Goal: Find specific page/section: Find specific page/section

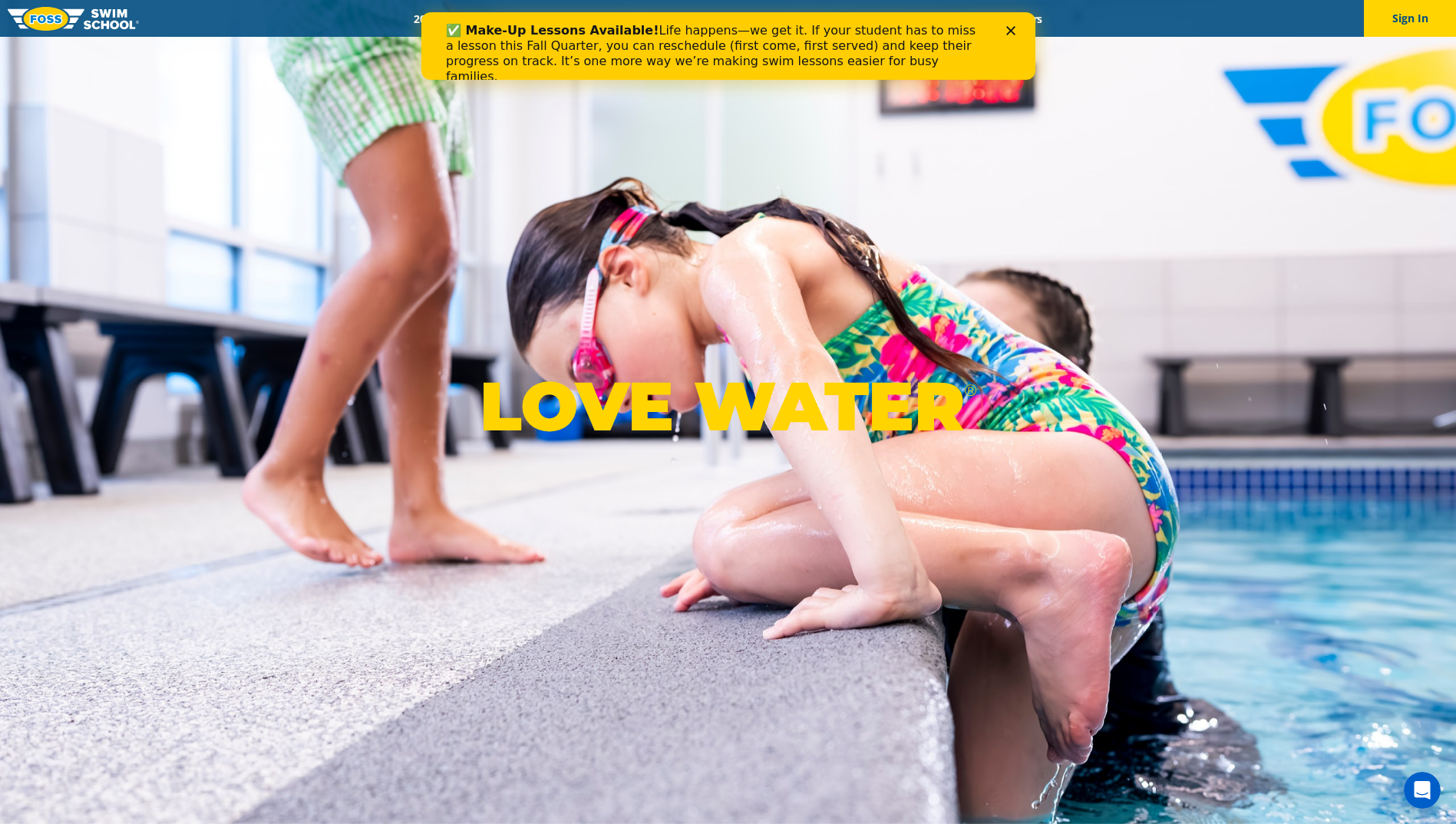
click at [1006, 31] on icon "Close" at bounding box center [1010, 31] width 9 height 9
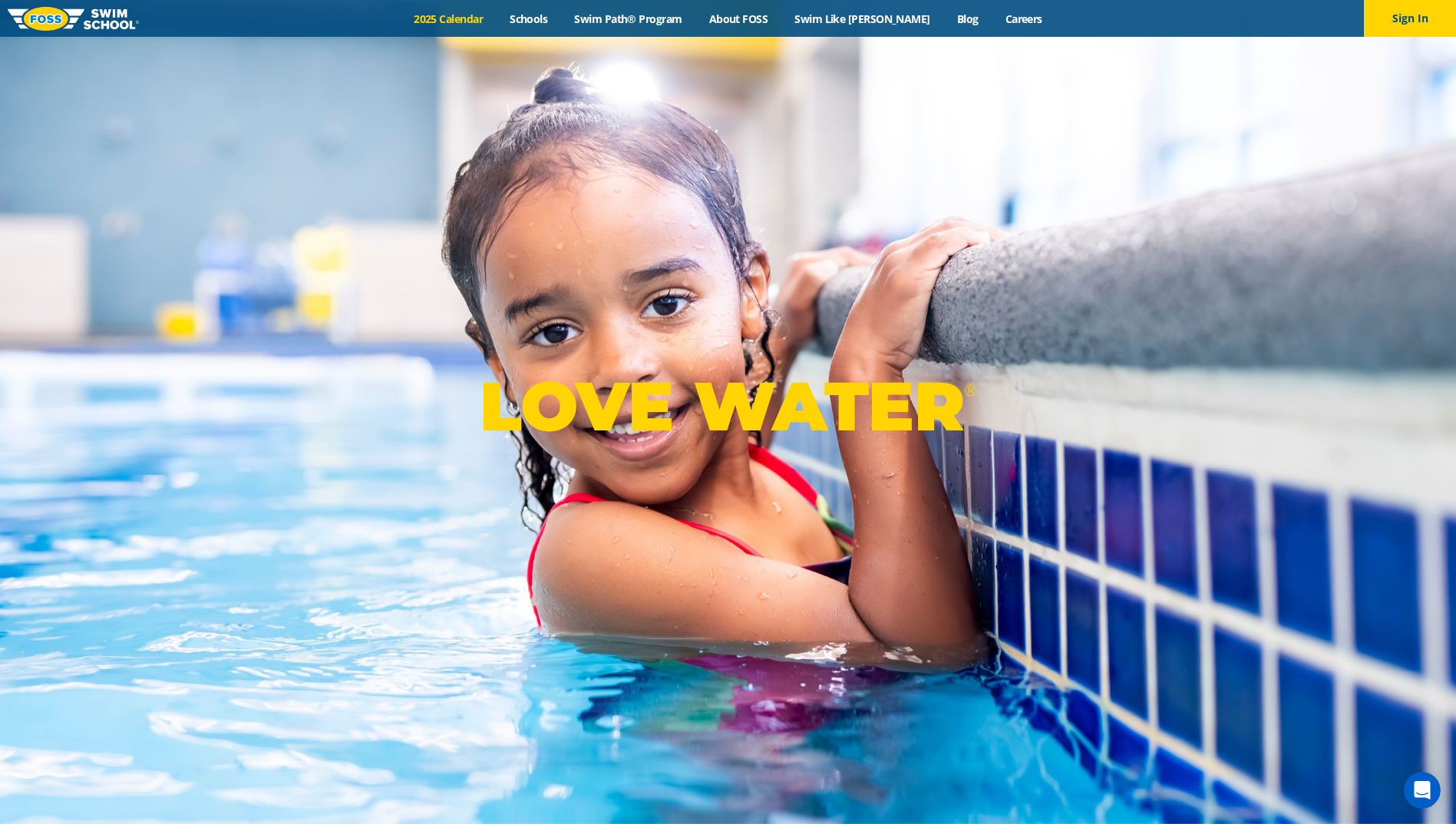
click at [466, 17] on link "2025 Calendar" at bounding box center [448, 18] width 96 height 15
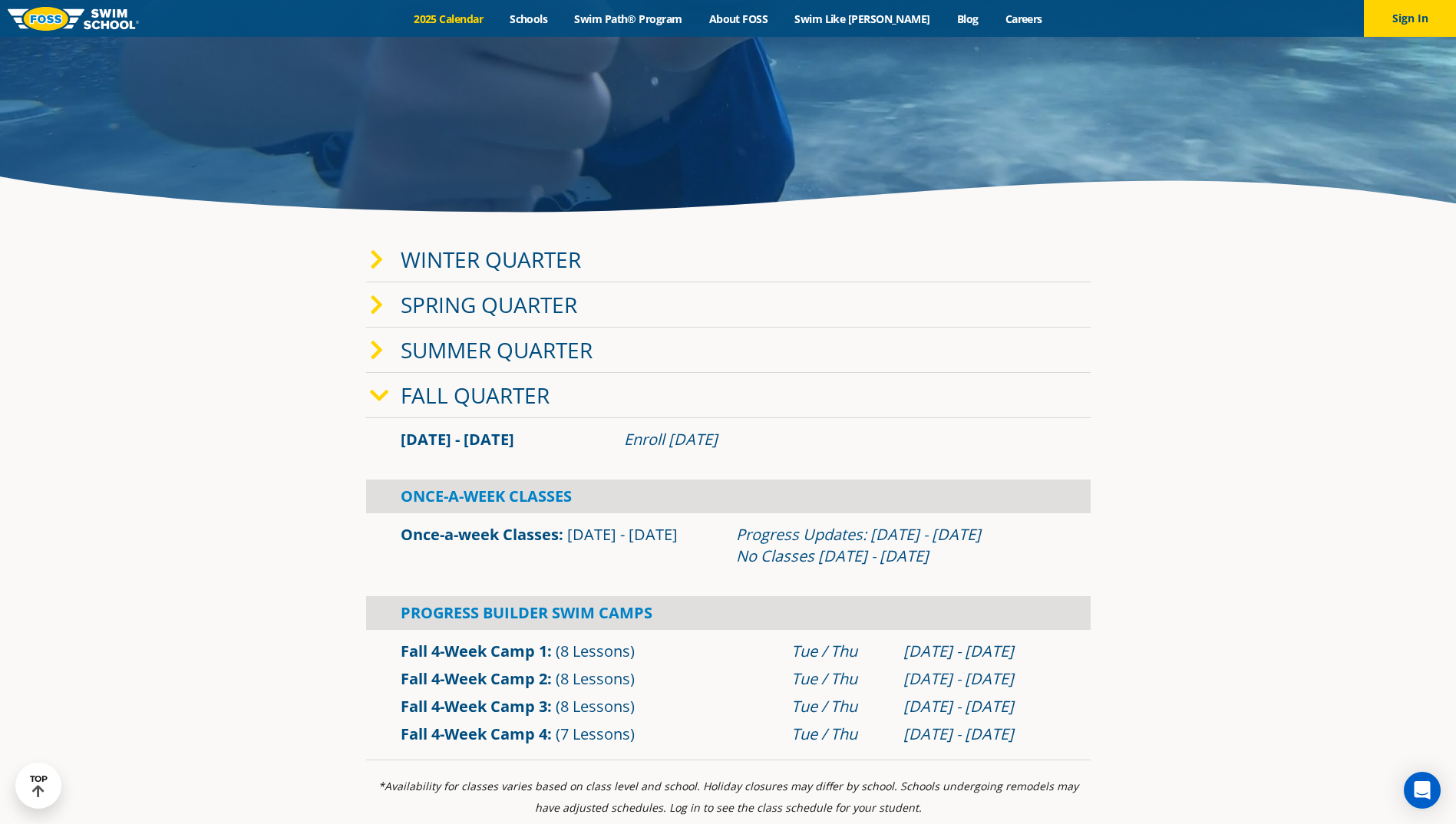
scroll to position [230, 0]
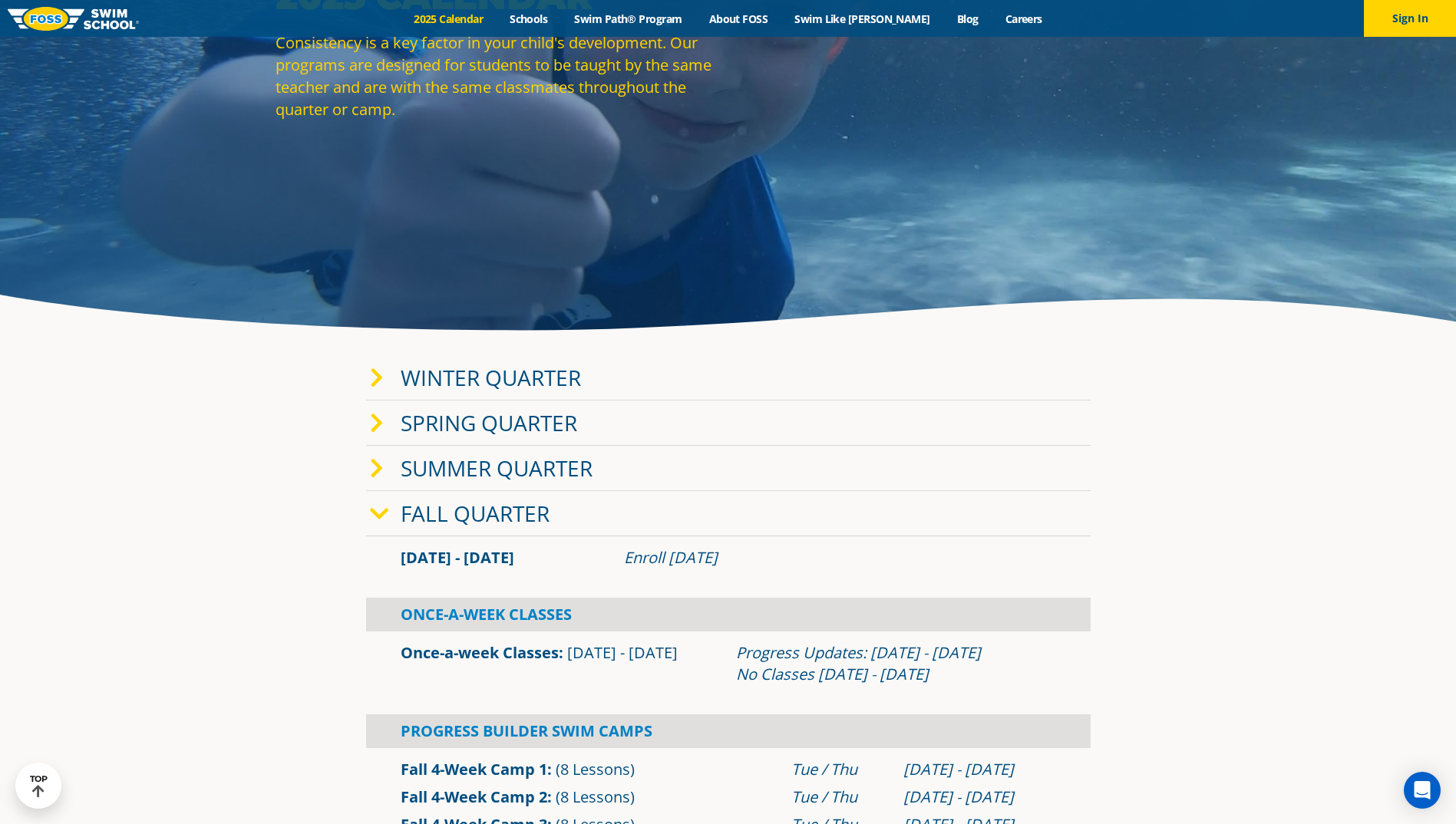
click at [378, 374] on icon at bounding box center [377, 378] width 14 height 21
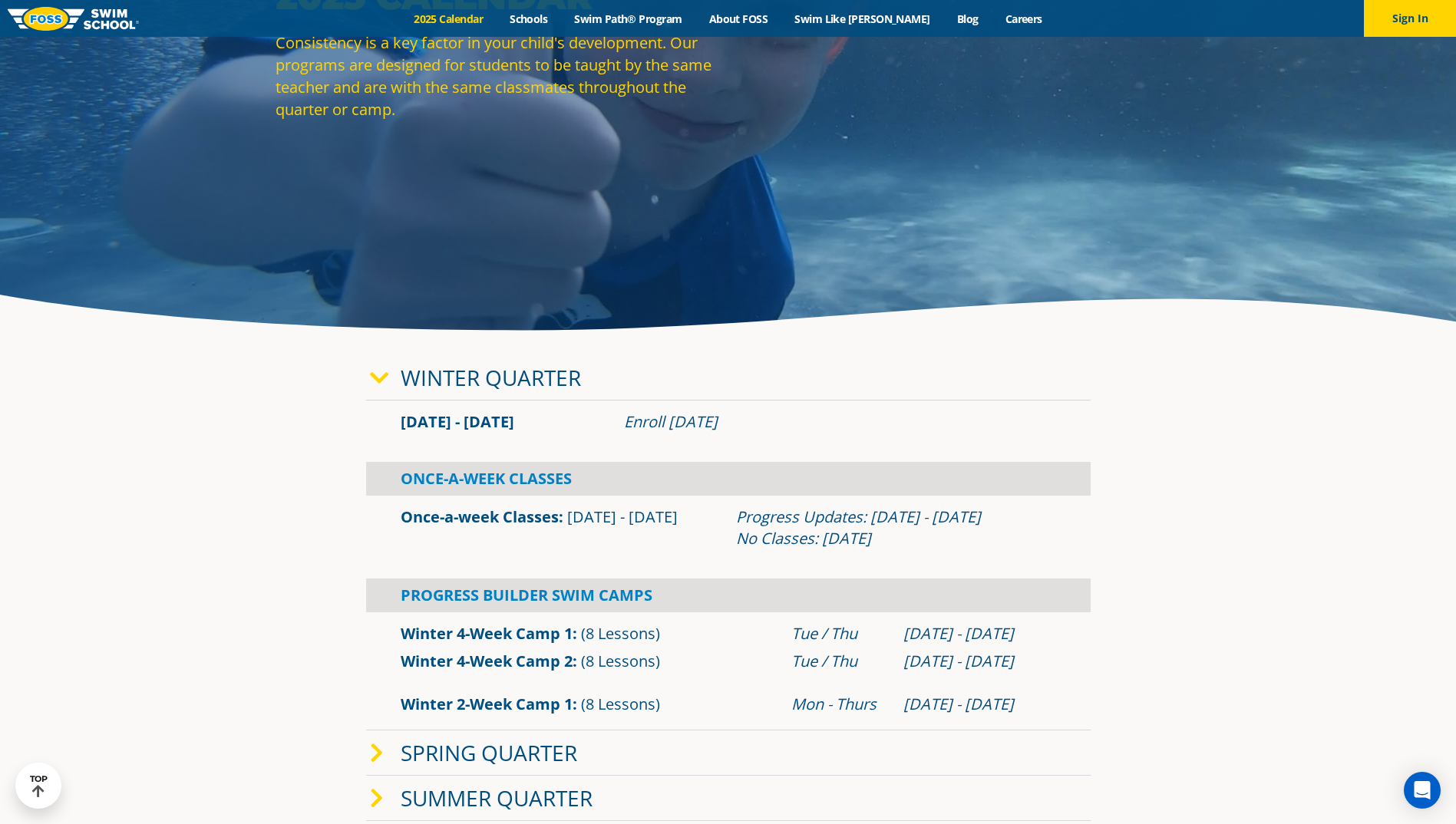
click at [383, 379] on icon at bounding box center [380, 378] width 19 height 21
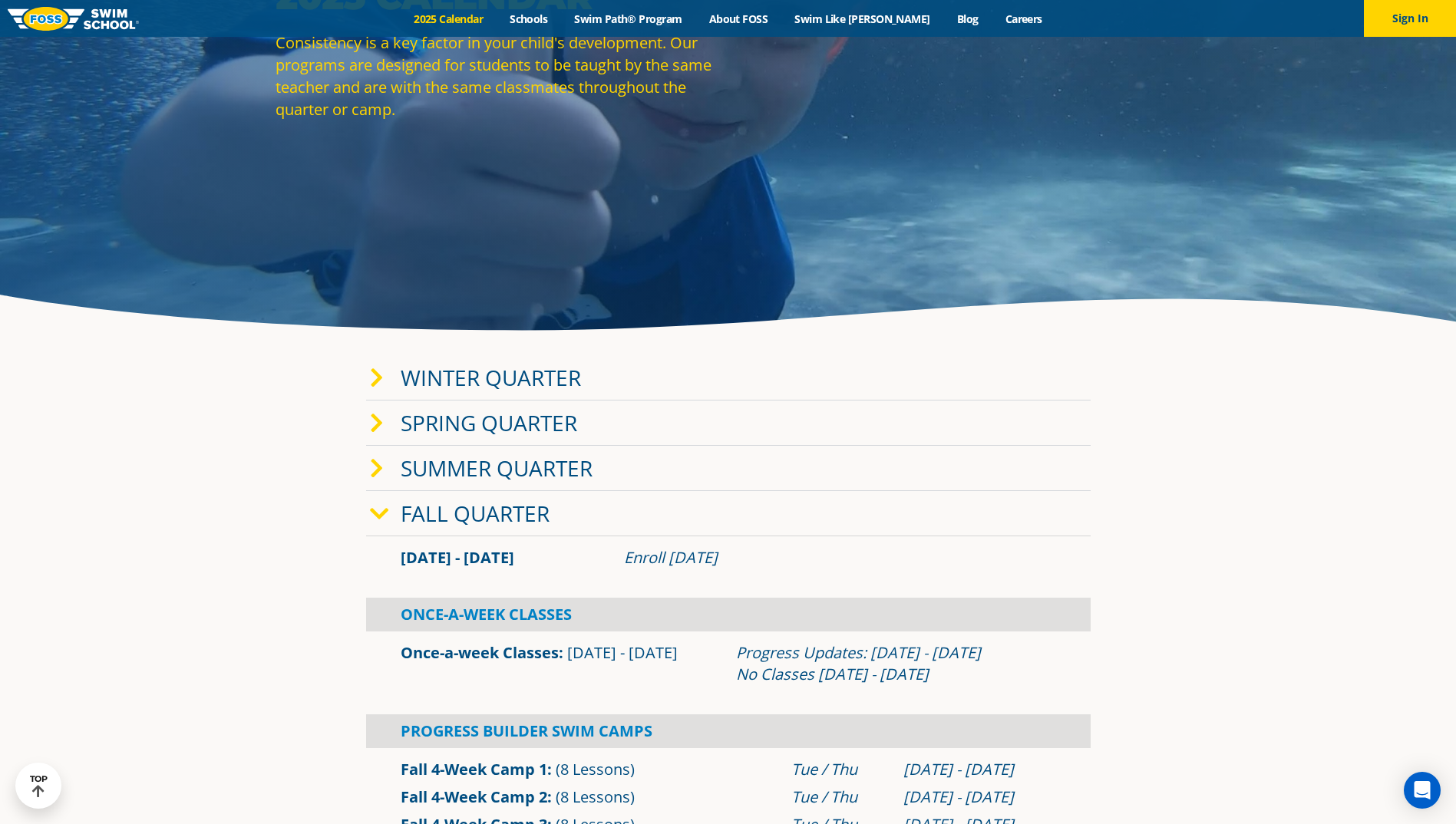
click at [378, 512] on icon at bounding box center [380, 514] width 19 height 21
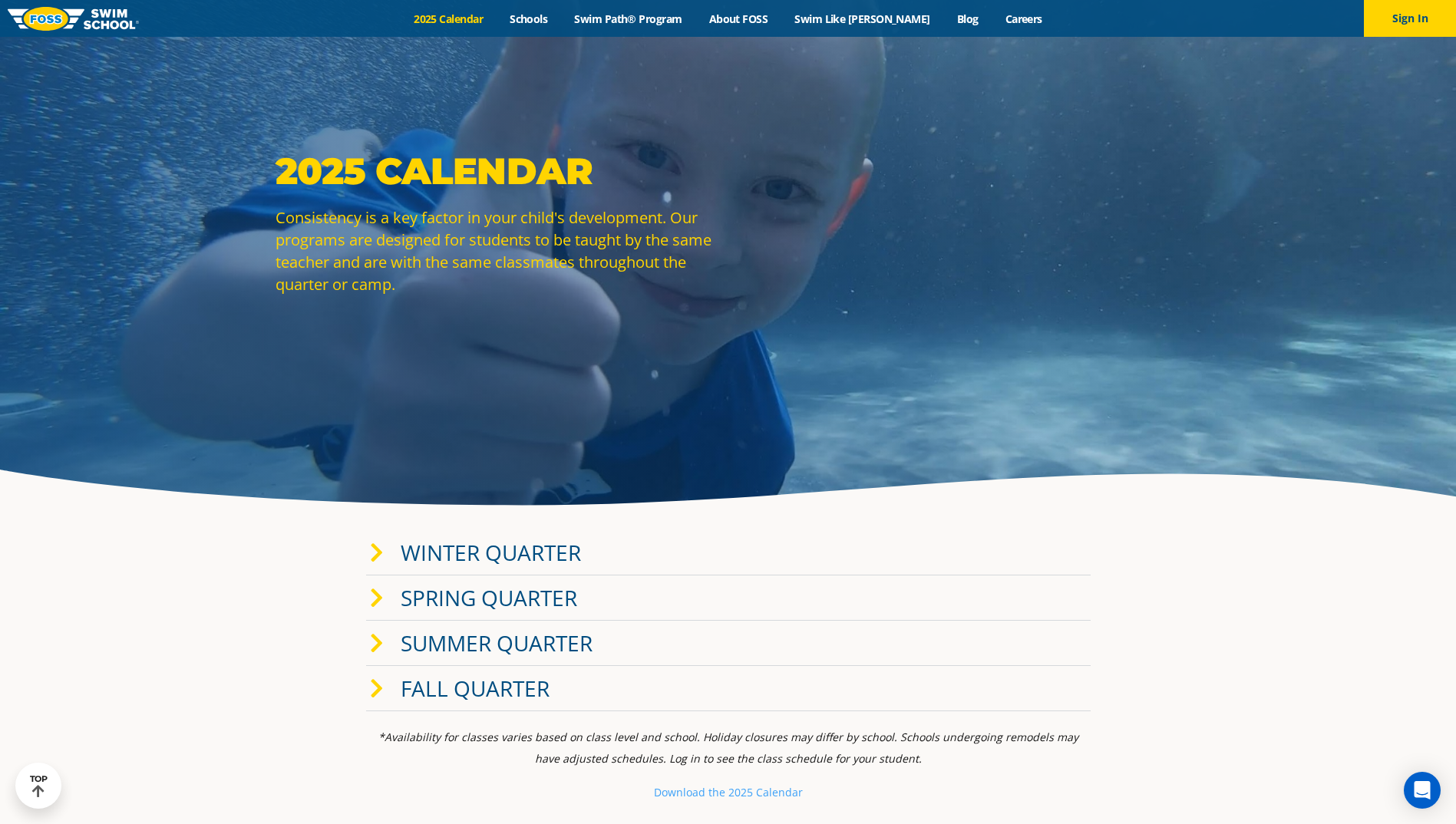
scroll to position [0, 0]
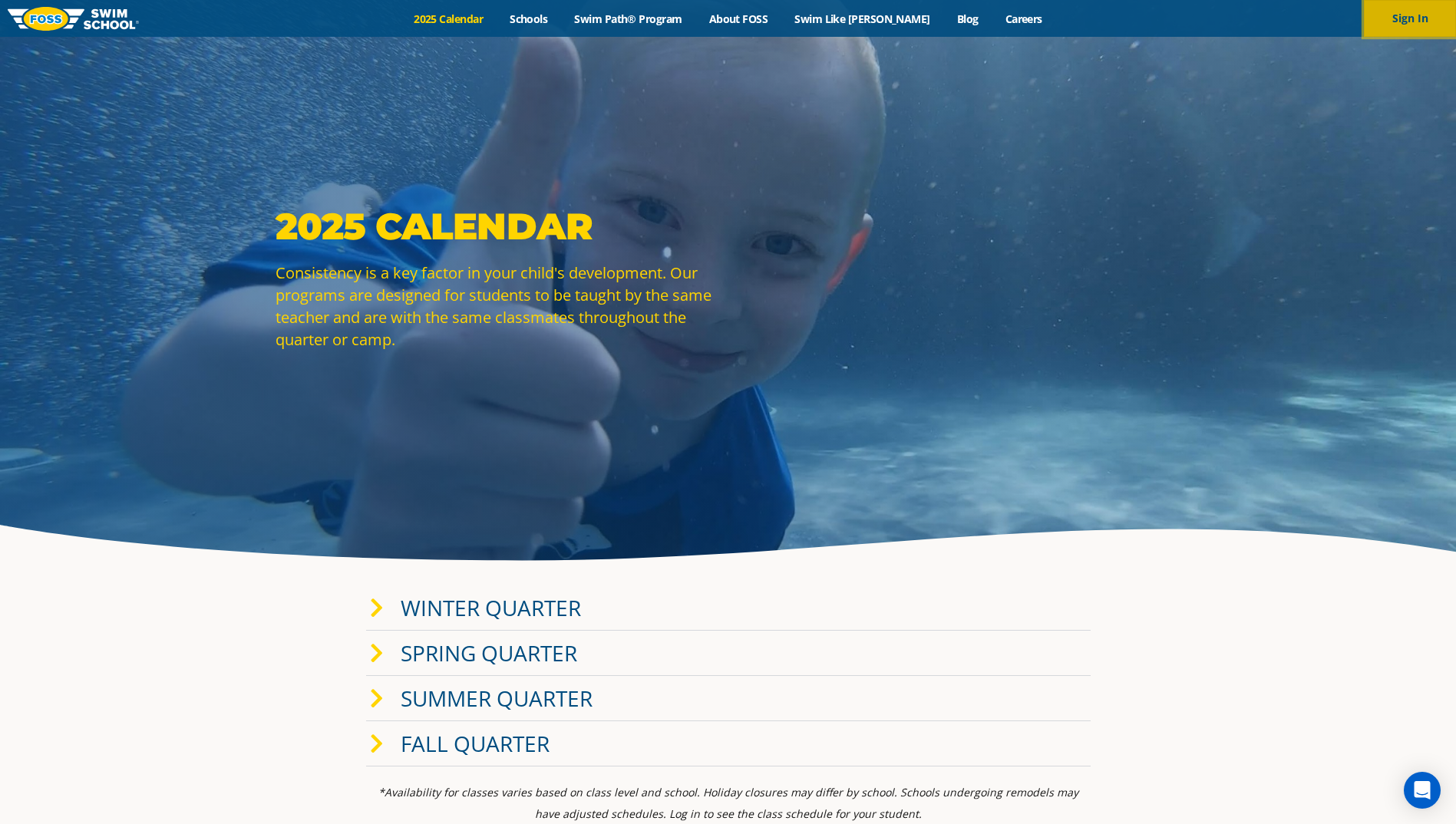
click at [1409, 18] on button "Sign In" at bounding box center [1409, 18] width 92 height 37
